Goal: Information Seeking & Learning: Learn about a topic

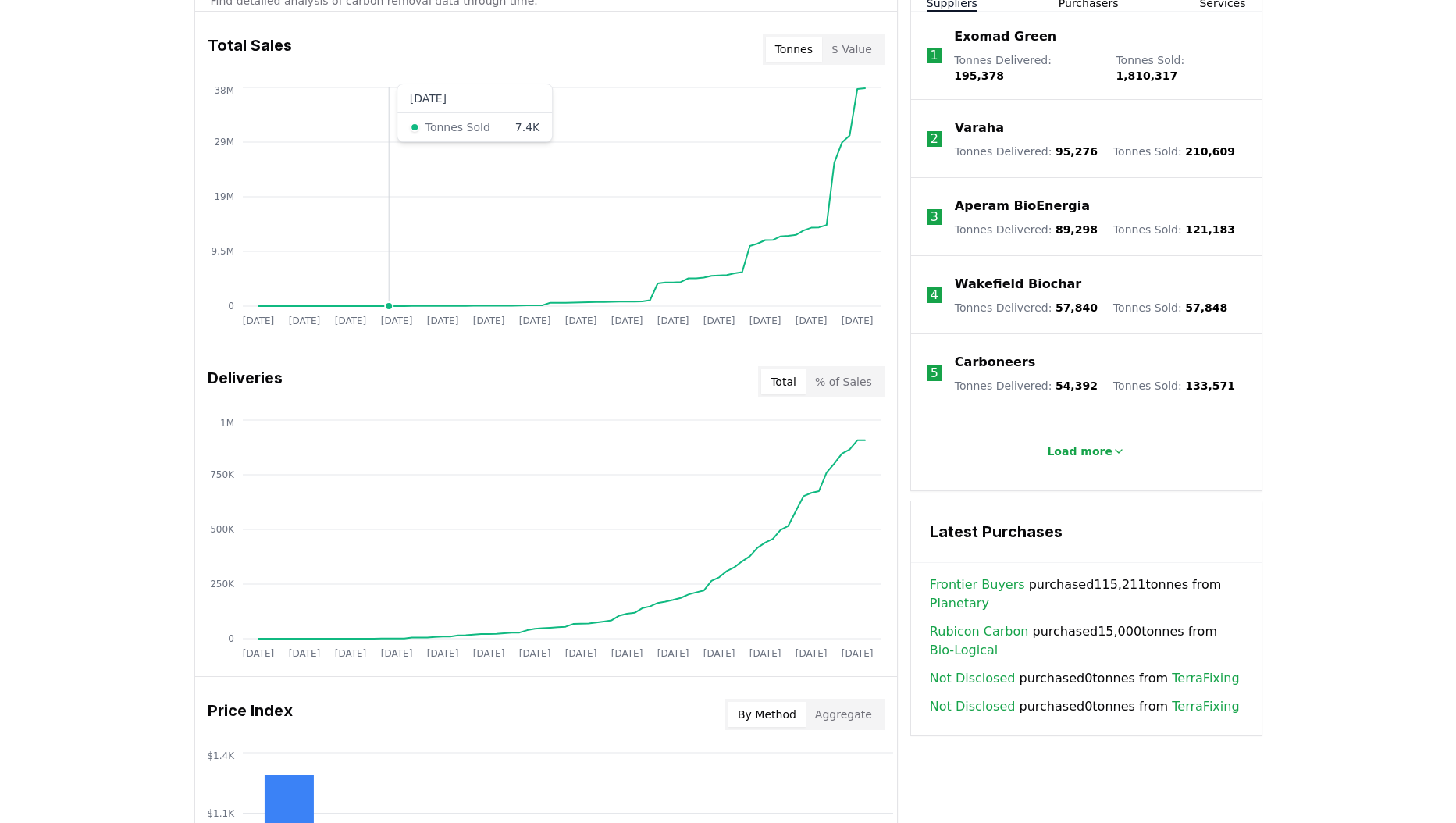
scroll to position [781, 0]
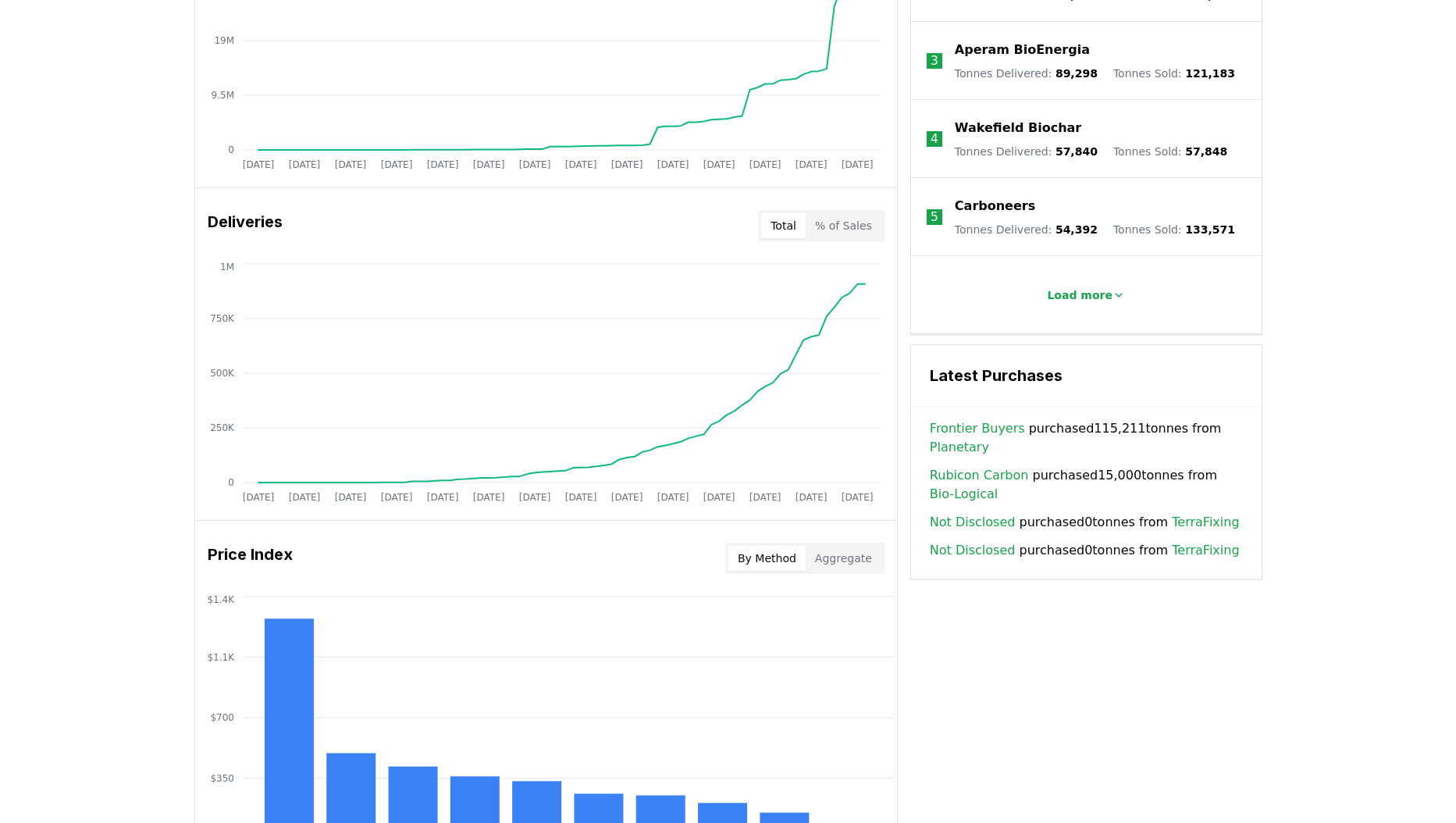
click at [122, 362] on div "Unlock full market insights with our Partner Portal Free to all users with a wo…" at bounding box center [728, 389] width 1456 height 1250
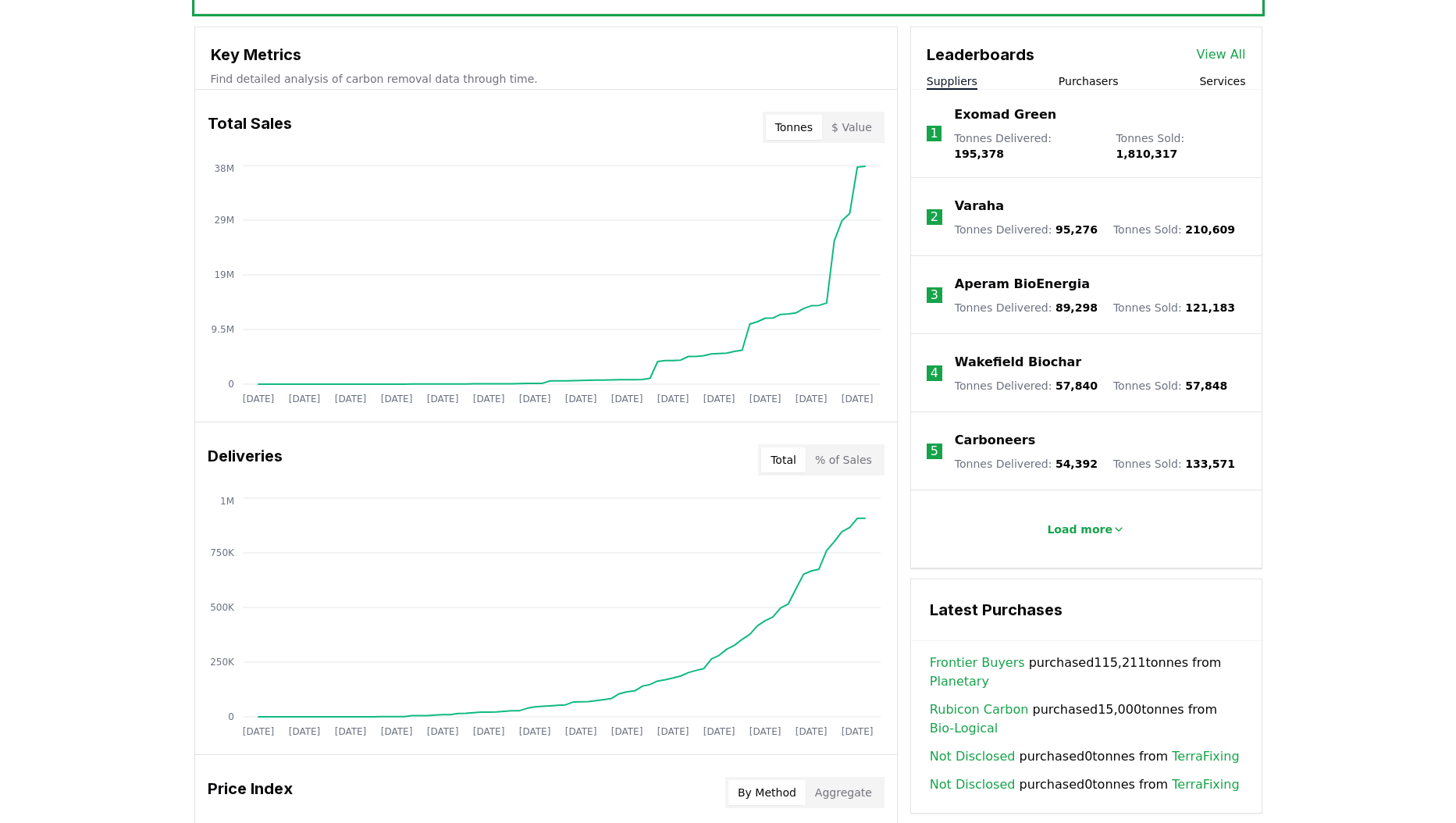
scroll to position [469, 0]
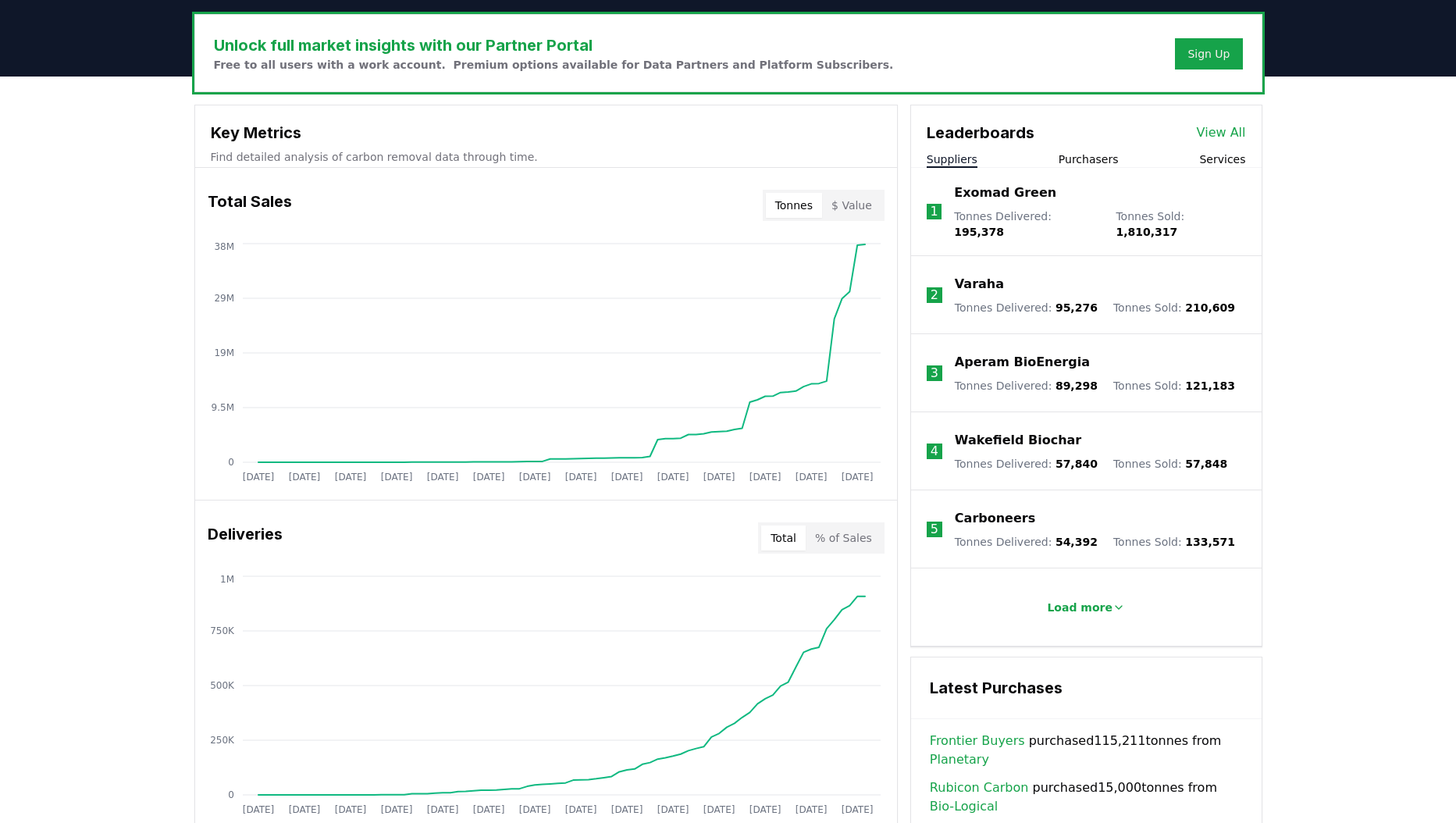
click at [858, 201] on button "$ Value" at bounding box center [852, 206] width 59 height 25
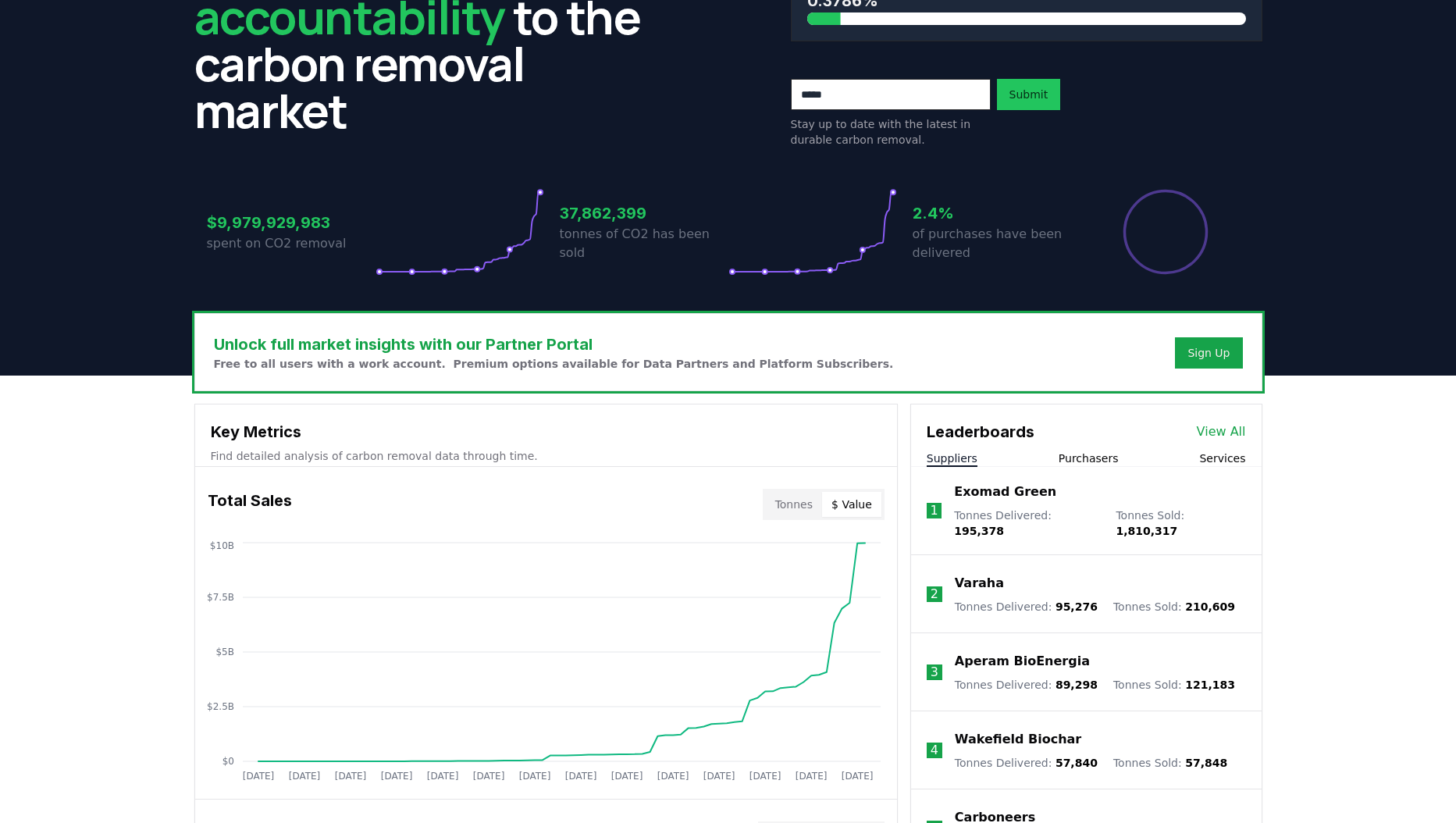
scroll to position [0, 0]
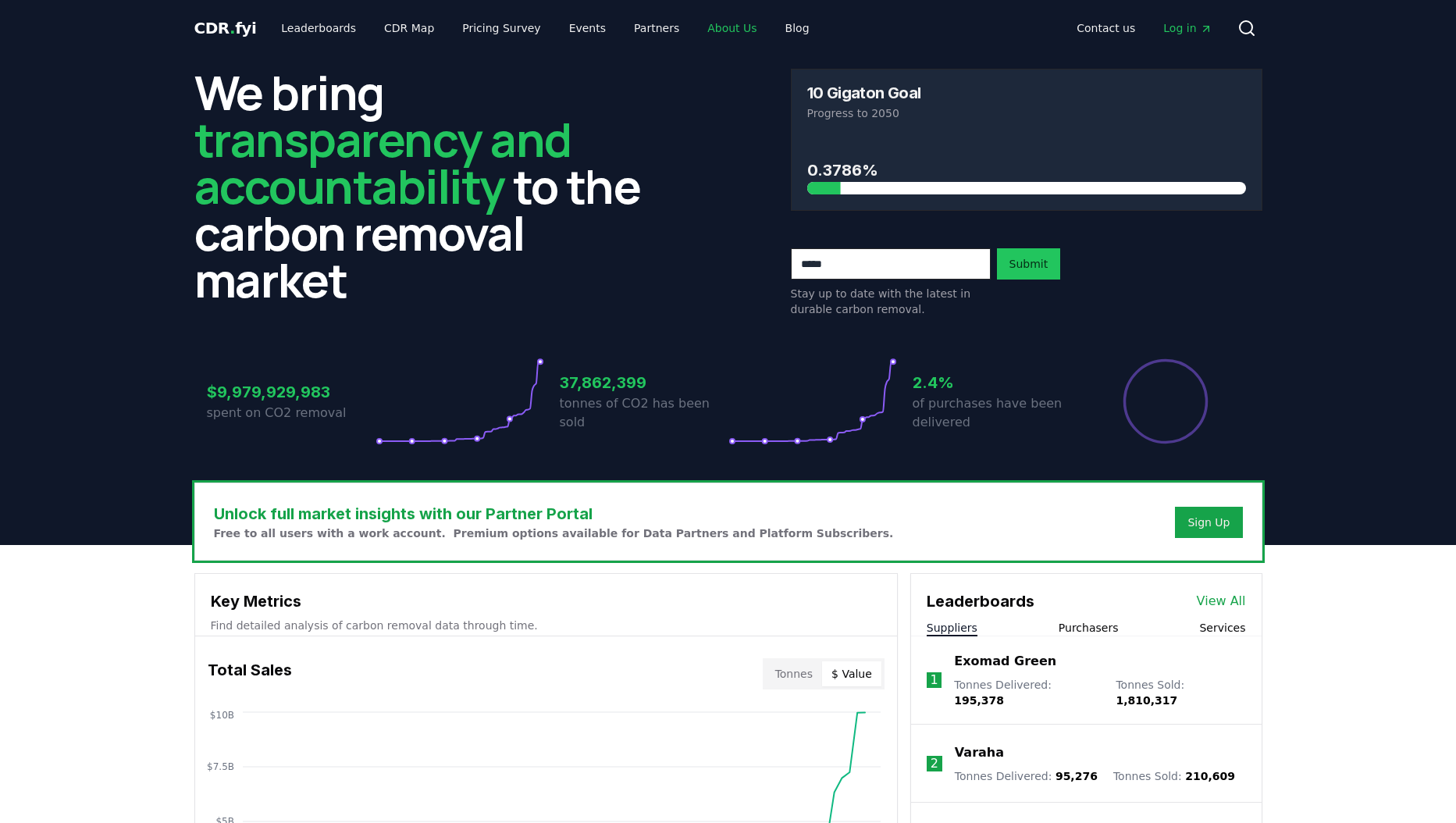
click at [711, 26] on link "About Us" at bounding box center [732, 28] width 74 height 28
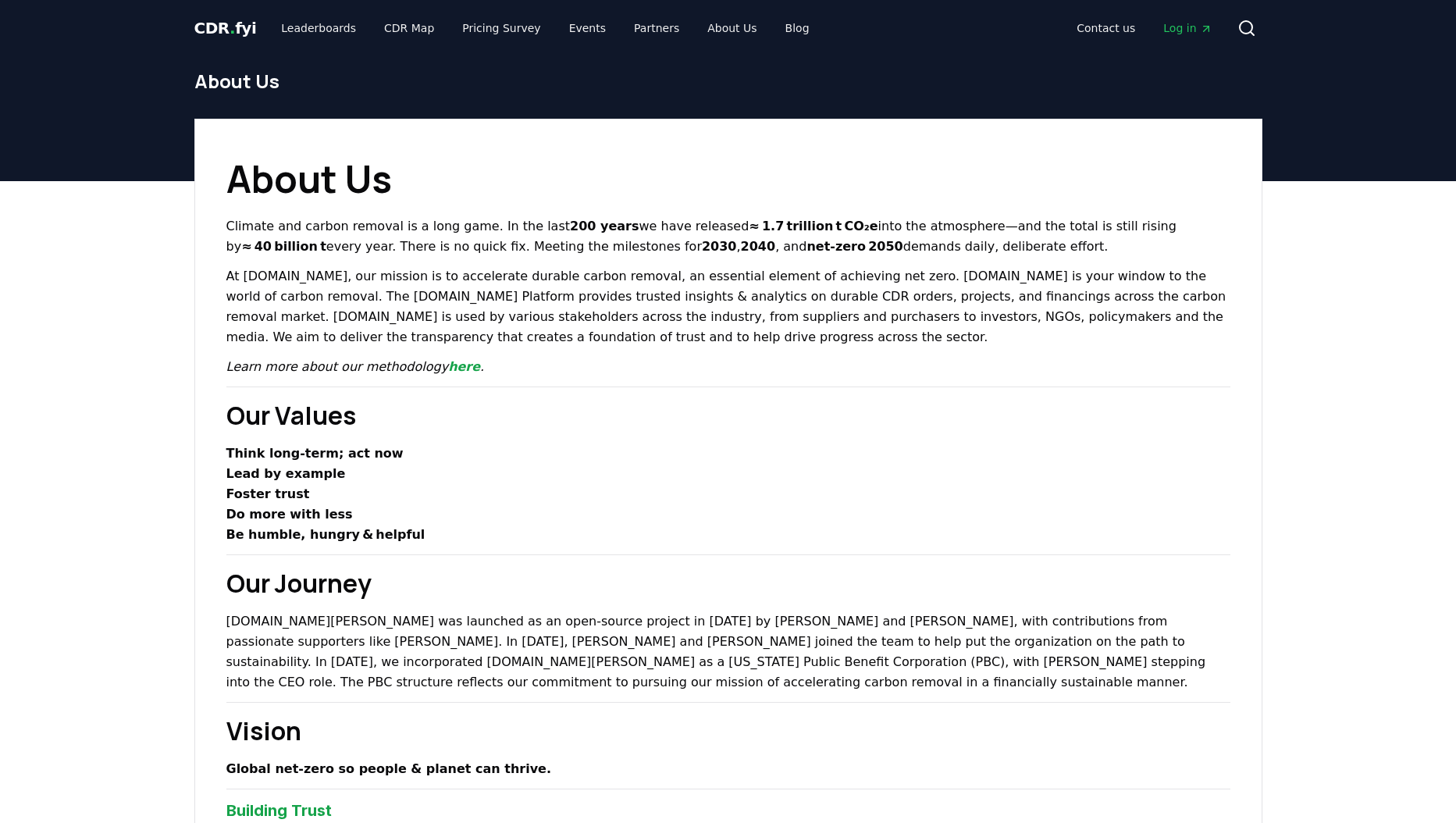
drag, startPoint x: 832, startPoint y: 525, endPoint x: 816, endPoint y: 496, distance: 33.1
click at [829, 520] on ul "Think long‑term; act now Lead by example [PERSON_NAME] trust Do more with less …" at bounding box center [728, 493] width 1004 height 101
click at [448, 372] on link "here" at bounding box center [464, 367] width 32 height 15
